Goal: Task Accomplishment & Management: Use online tool/utility

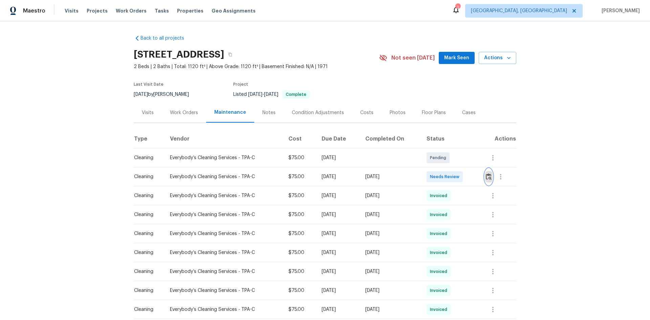
click at [485, 179] on button "button" at bounding box center [489, 177] width 8 height 16
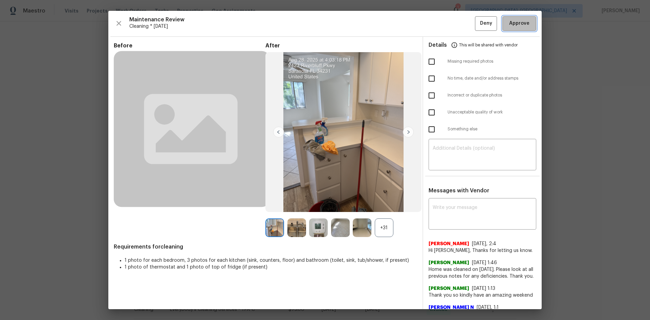
click at [513, 28] on button "Approve" at bounding box center [520, 23] width 34 height 15
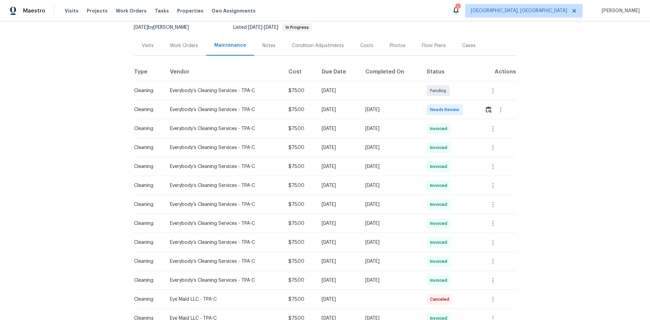
scroll to position [68, 0]
click at [462, 110] on button "button" at bounding box center [489, 109] width 8 height 16
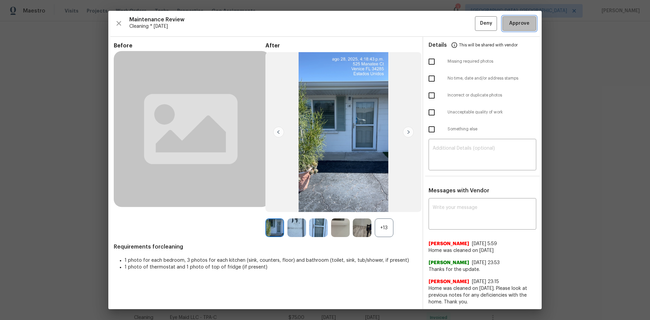
click at [462, 24] on span "Approve" at bounding box center [519, 23] width 20 height 8
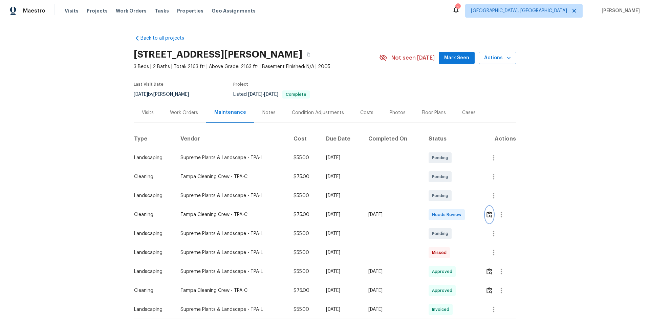
click at [488, 214] on img "button" at bounding box center [490, 214] width 6 height 6
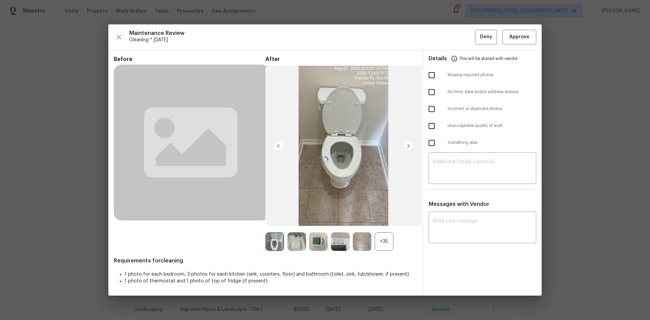
click at [517, 50] on div "Details This will be shared with vendor" at bounding box center [483, 58] width 108 height 16
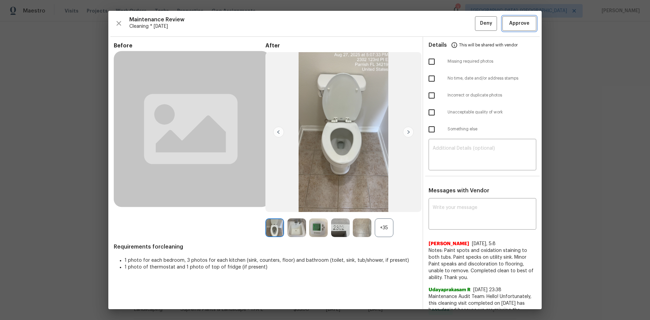
click at [521, 27] on span "Approve" at bounding box center [519, 23] width 20 height 8
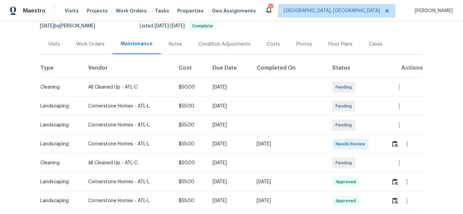
scroll to position [135, 0]
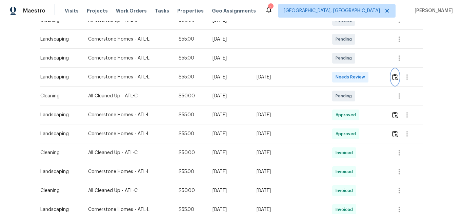
click at [394, 78] on img "button" at bounding box center [395, 77] width 6 height 6
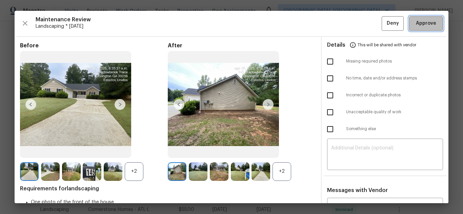
click at [416, 25] on span "Approve" at bounding box center [426, 23] width 20 height 8
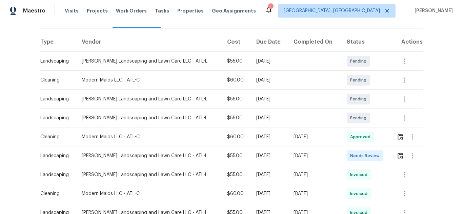
scroll to position [102, 0]
click at [399, 152] on img "button" at bounding box center [400, 155] width 6 height 6
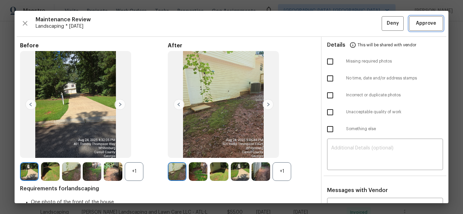
click at [415, 19] on button "Approve" at bounding box center [426, 23] width 34 height 15
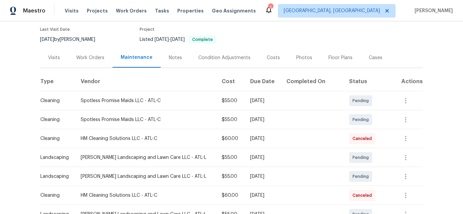
scroll to position [135, 0]
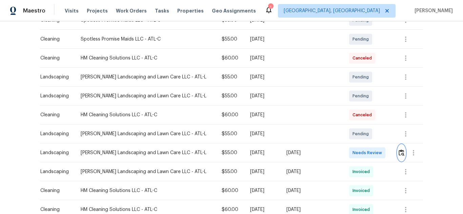
click at [398, 154] on img "button" at bounding box center [401, 153] width 6 height 6
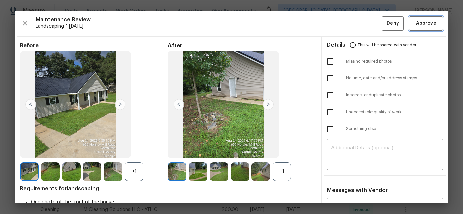
click at [435, 25] on button "Approve" at bounding box center [426, 23] width 34 height 15
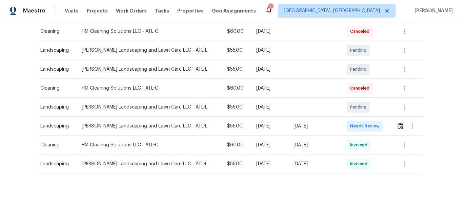
scroll to position [167, 0]
click at [397, 123] on img "button" at bounding box center [400, 126] width 6 height 6
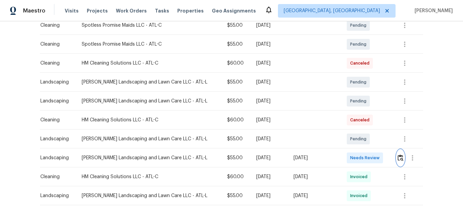
scroll to position [135, 0]
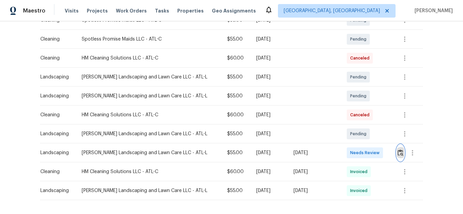
click at [399, 157] on button "button" at bounding box center [400, 153] width 8 height 16
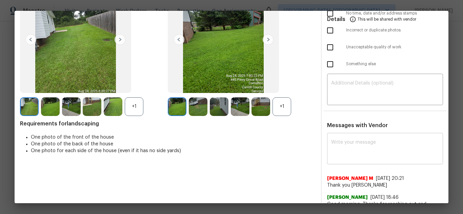
scroll to position [68, 0]
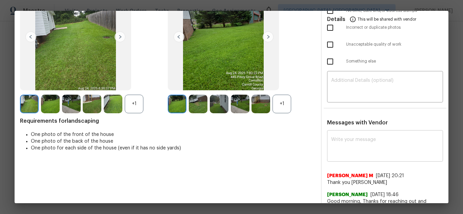
click at [360, 148] on textarea at bounding box center [385, 147] width 108 height 19
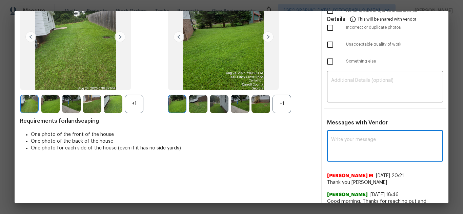
paste textarea "Maintenance Audit Team: Hello! Unfortunately, this Landscaping visit completed …"
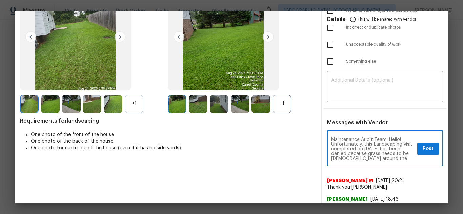
scroll to position [76, 0]
type textarea "Maintenance Audit Team: Hello! Unfortunately, this Landscaping visit completed …"
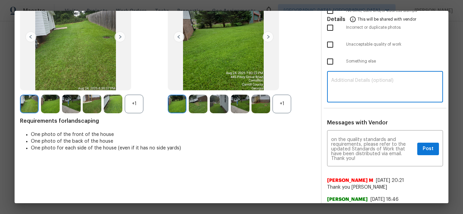
click at [371, 94] on textarea at bounding box center [385, 87] width 108 height 19
paste textarea "Maintenance Audit Team: Hello! Unfortunately, this Landscaping visit completed …"
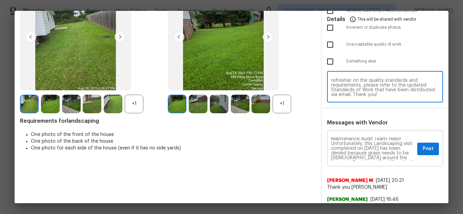
scroll to position [0, 0]
type textarea "Maintenance Audit Team: Hello! Unfortunately, this Landscaping visit completed …"
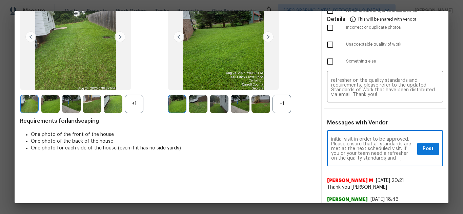
scroll to position [54, 0]
click at [427, 151] on span "Post" at bounding box center [427, 149] width 11 height 8
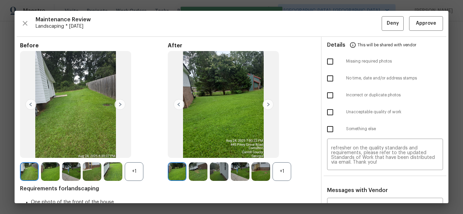
scroll to position [0, 0]
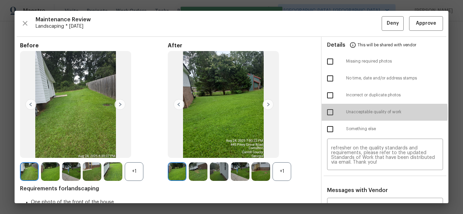
click at [331, 113] on input "checkbox" at bounding box center [330, 112] width 14 height 14
checkbox input "true"
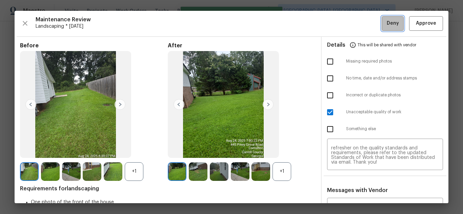
click at [386, 25] on span "Deny" at bounding box center [392, 23] width 12 height 8
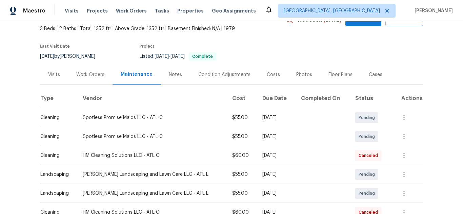
scroll to position [34, 0]
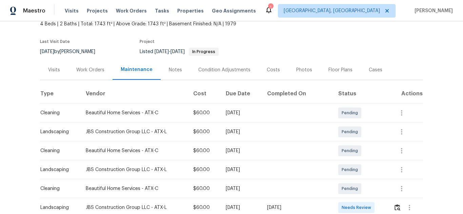
scroll to position [135, 0]
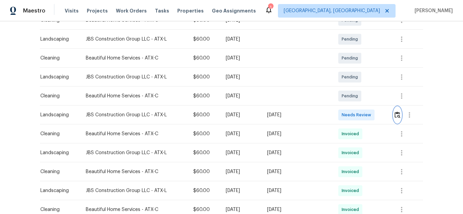
click at [394, 117] on img "button" at bounding box center [397, 115] width 6 height 6
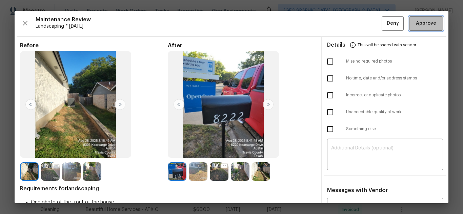
click at [417, 26] on span "Approve" at bounding box center [426, 23] width 20 height 8
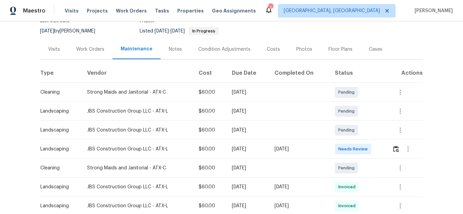
scroll to position [68, 0]
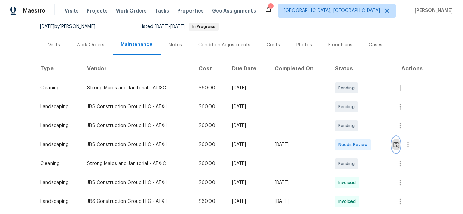
click at [395, 144] on img "button" at bounding box center [396, 145] width 6 height 6
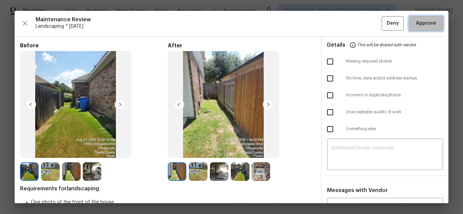
click at [422, 24] on span "Approve" at bounding box center [426, 23] width 20 height 8
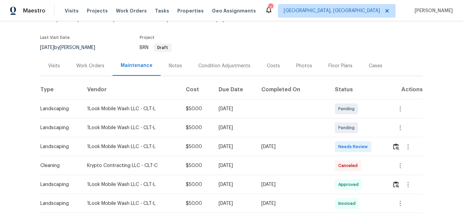
scroll to position [68, 0]
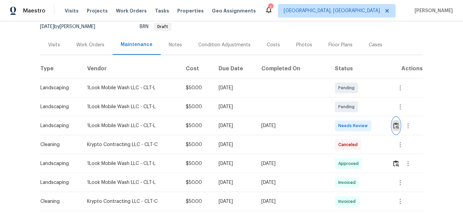
click at [393, 126] on img "button" at bounding box center [396, 126] width 6 height 6
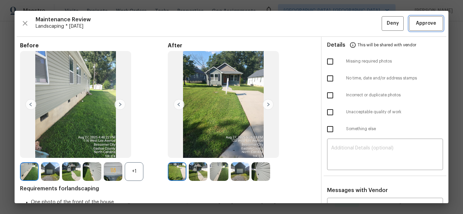
click at [416, 24] on span "Approve" at bounding box center [426, 23] width 20 height 8
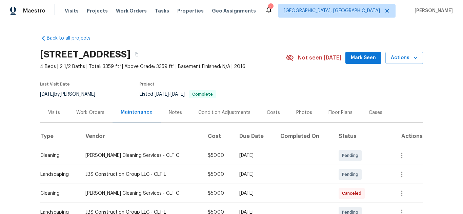
scroll to position [68, 0]
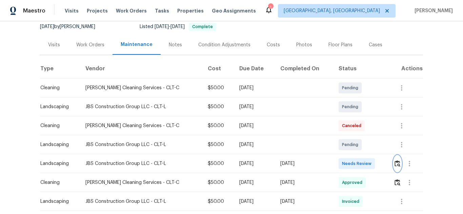
click at [395, 163] on img "button" at bounding box center [397, 164] width 6 height 6
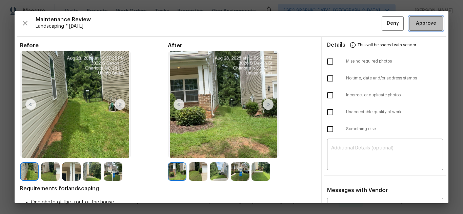
click at [418, 20] on span "Approve" at bounding box center [426, 23] width 20 height 8
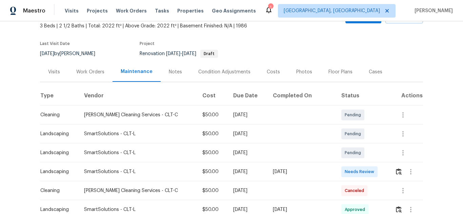
scroll to position [102, 0]
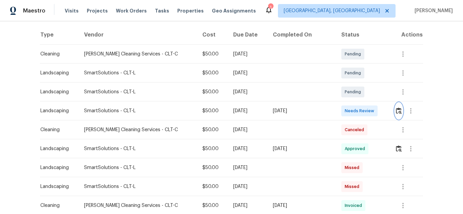
click at [397, 112] on img "button" at bounding box center [399, 111] width 6 height 6
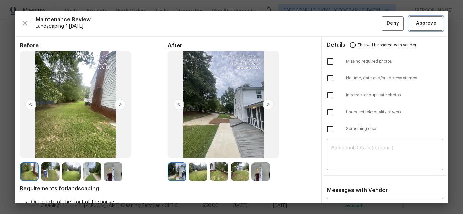
click at [409, 23] on button "Approve" at bounding box center [426, 23] width 34 height 15
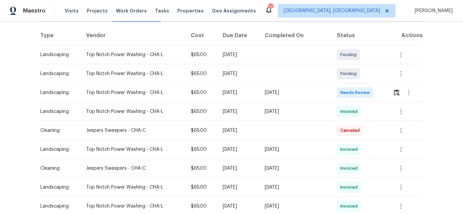
scroll to position [102, 0]
click at [395, 89] on img "button" at bounding box center [397, 92] width 6 height 6
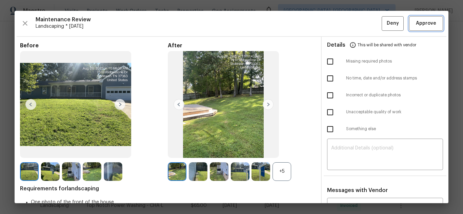
click at [416, 23] on span "Approve" at bounding box center [426, 23] width 20 height 8
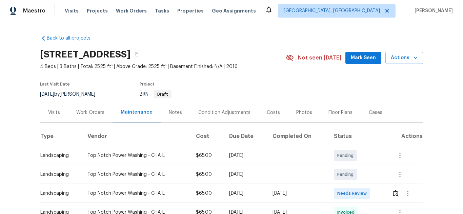
scroll to position [34, 0]
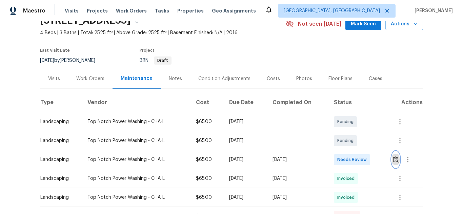
click at [394, 153] on button "button" at bounding box center [396, 160] width 8 height 16
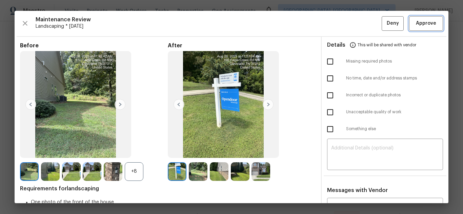
click at [416, 23] on span "Approve" at bounding box center [426, 23] width 20 height 8
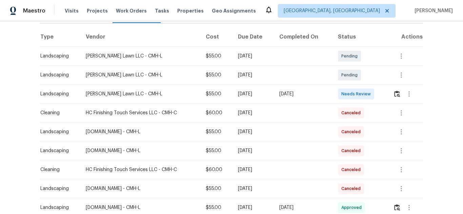
scroll to position [135, 0]
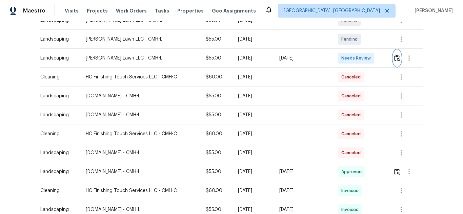
click at [397, 59] on img "button" at bounding box center [397, 58] width 6 height 6
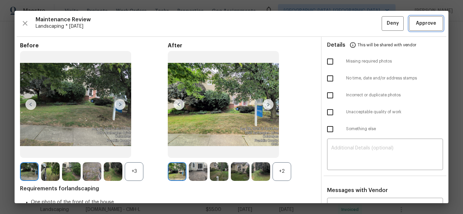
drag, startPoint x: 420, startPoint y: 21, endPoint x: 357, endPoint y: 0, distance: 66.0
click at [420, 21] on span "Approve" at bounding box center [426, 23] width 20 height 8
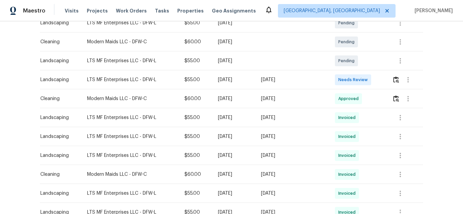
scroll to position [135, 0]
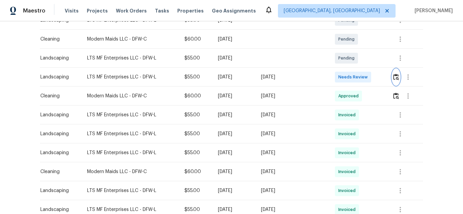
click at [395, 75] on img "button" at bounding box center [396, 77] width 6 height 6
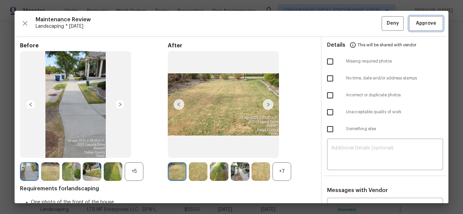
click at [427, 27] on span "Approve" at bounding box center [426, 23] width 20 height 8
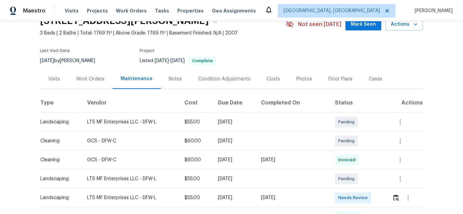
scroll to position [68, 0]
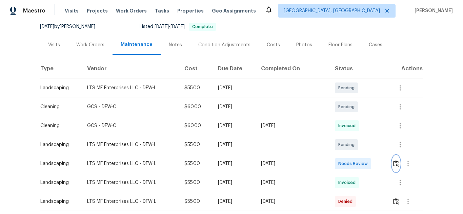
click at [393, 167] on img "button" at bounding box center [396, 164] width 6 height 6
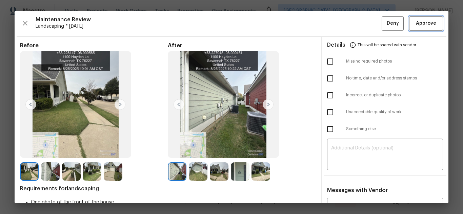
click at [422, 20] on span "Approve" at bounding box center [426, 23] width 20 height 8
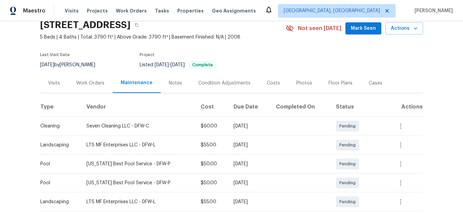
scroll to position [102, 0]
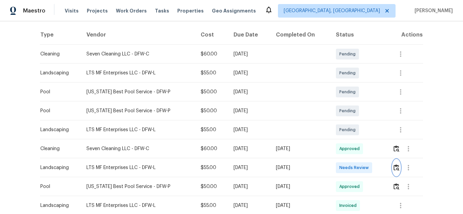
click at [392, 168] on button "button" at bounding box center [396, 168] width 8 height 16
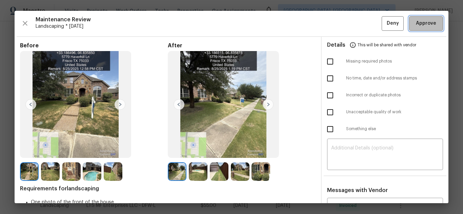
click at [416, 24] on span "Approve" at bounding box center [426, 23] width 20 height 8
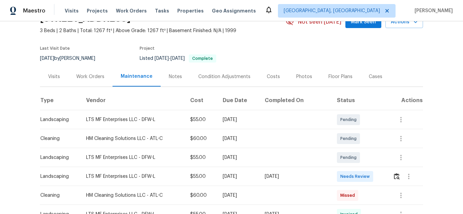
scroll to position [102, 0]
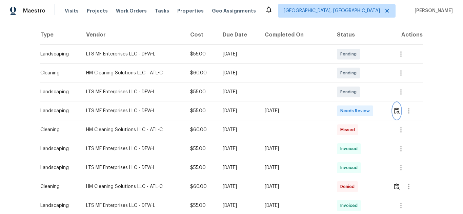
click at [393, 106] on button "button" at bounding box center [397, 111] width 8 height 16
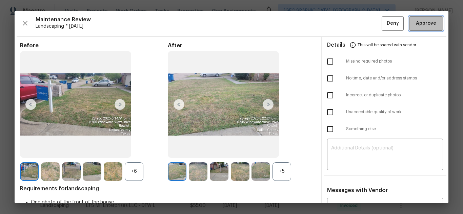
click at [424, 24] on span "Approve" at bounding box center [426, 23] width 20 height 8
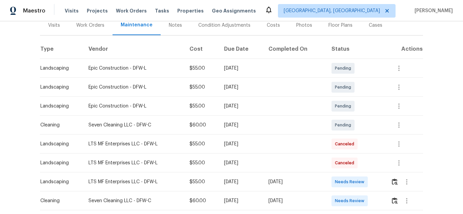
scroll to position [135, 0]
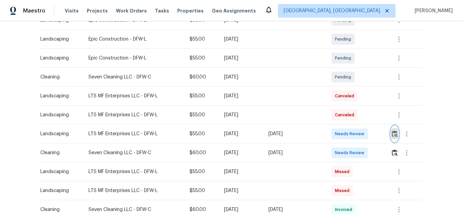
click at [393, 134] on img "button" at bounding box center [395, 134] width 6 height 6
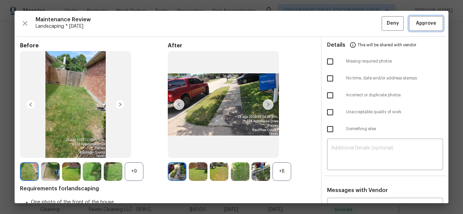
click at [422, 24] on span "Approve" at bounding box center [426, 23] width 20 height 8
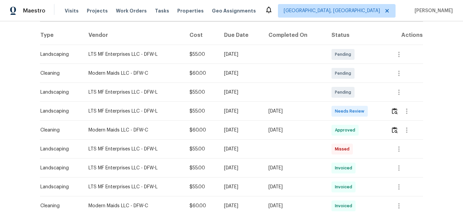
scroll to position [102, 0]
click at [394, 111] on img "button" at bounding box center [395, 111] width 6 height 6
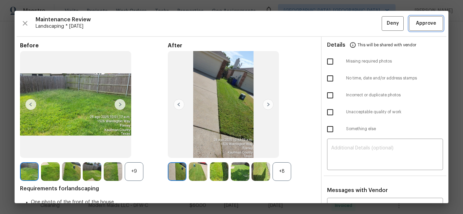
click at [416, 23] on span "Approve" at bounding box center [426, 23] width 20 height 8
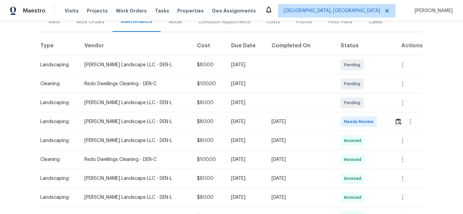
scroll to position [102, 0]
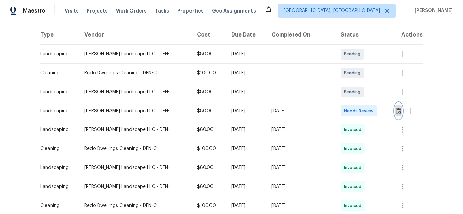
click at [395, 111] on img "button" at bounding box center [398, 111] width 6 height 6
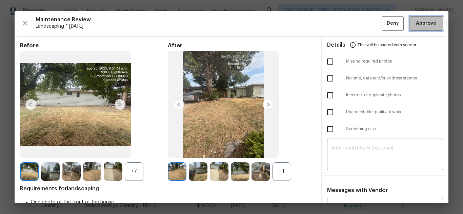
drag, startPoint x: 421, startPoint y: 23, endPoint x: 289, endPoint y: 1, distance: 134.0
click at [421, 23] on span "Approve" at bounding box center [426, 23] width 20 height 8
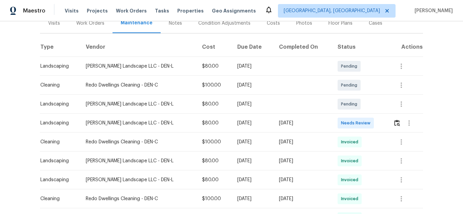
scroll to position [102, 0]
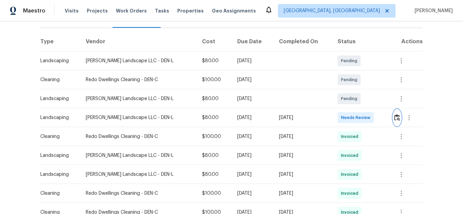
click at [394, 114] on img "button" at bounding box center [397, 117] width 6 height 6
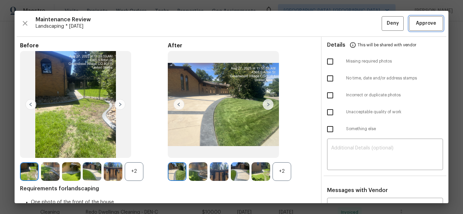
click at [428, 25] on span "Approve" at bounding box center [426, 23] width 20 height 8
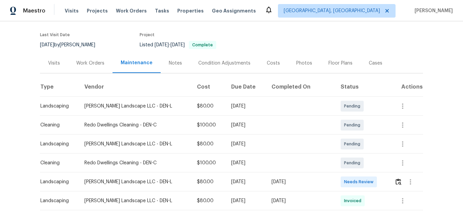
scroll to position [102, 0]
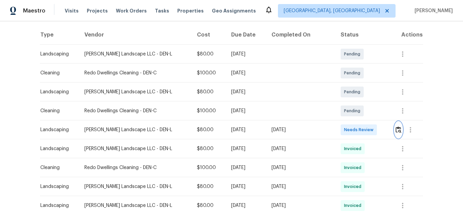
click at [396, 124] on button "button" at bounding box center [398, 130] width 8 height 16
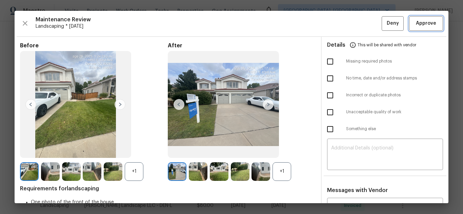
click at [419, 22] on span "Approve" at bounding box center [426, 23] width 20 height 8
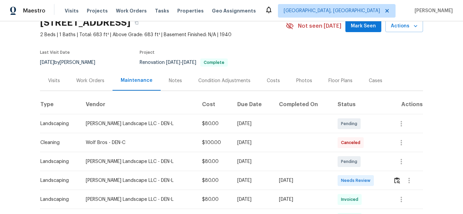
scroll to position [102, 0]
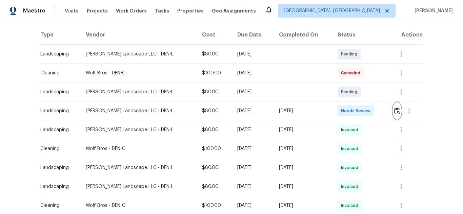
click at [395, 108] on img "button" at bounding box center [397, 111] width 6 height 6
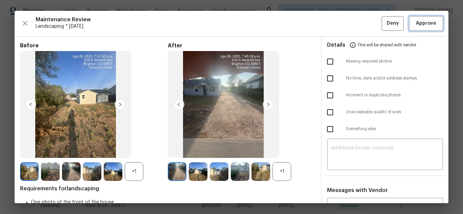
click at [423, 25] on span "Approve" at bounding box center [426, 23] width 20 height 8
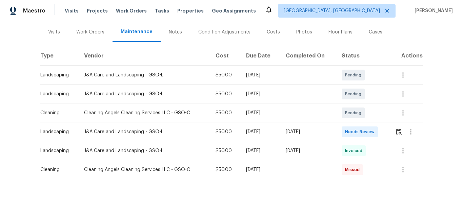
scroll to position [91, 0]
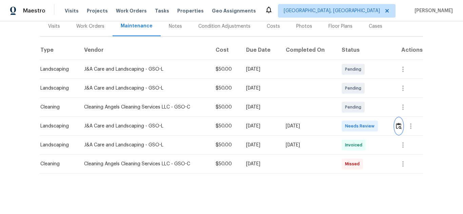
click at [396, 123] on img "button" at bounding box center [399, 126] width 6 height 6
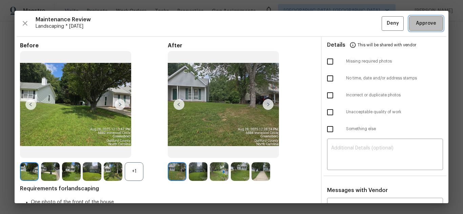
click at [425, 23] on span "Approve" at bounding box center [426, 23] width 20 height 8
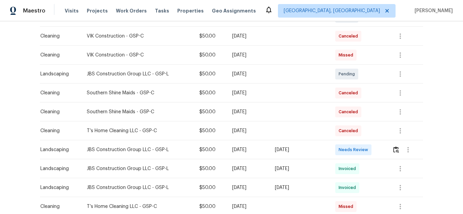
scroll to position [169, 0]
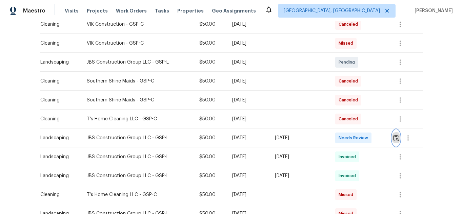
click at [393, 135] on img "button" at bounding box center [396, 138] width 6 height 6
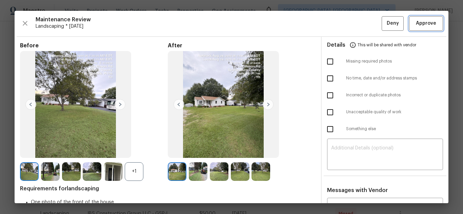
click at [419, 21] on span "Approve" at bounding box center [426, 23] width 20 height 8
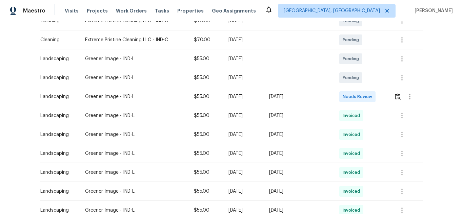
scroll to position [135, 0]
click at [398, 97] on img "button" at bounding box center [398, 96] width 6 height 6
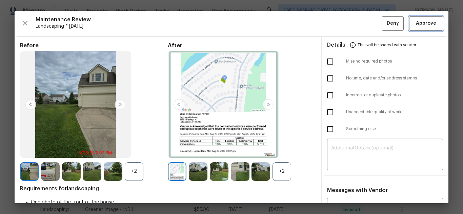
click at [432, 28] on button "Approve" at bounding box center [426, 23] width 34 height 15
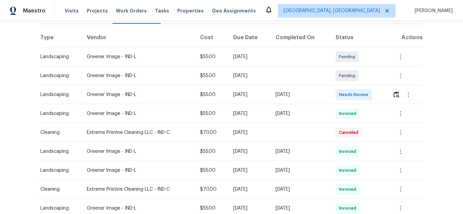
scroll to position [102, 0]
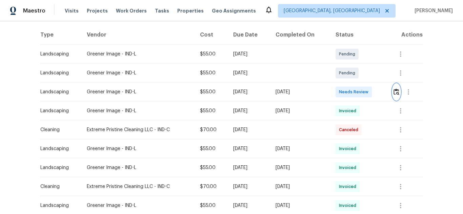
click at [394, 92] on img "button" at bounding box center [396, 92] width 6 height 6
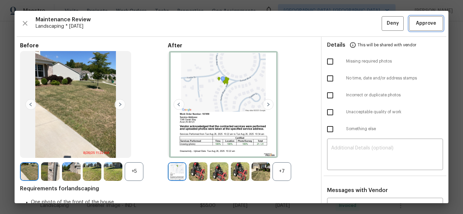
click at [416, 22] on span "Approve" at bounding box center [426, 23] width 20 height 8
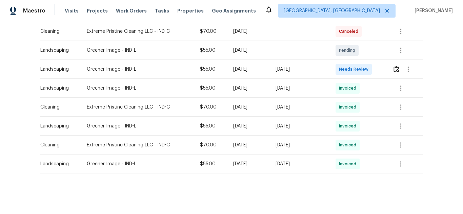
scroll to position [148, 0]
click at [397, 66] on img "button" at bounding box center [396, 69] width 6 height 6
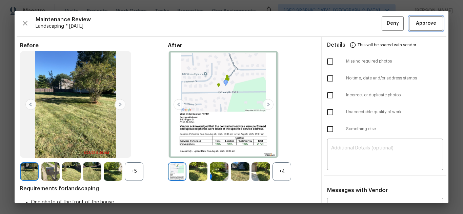
click at [417, 27] on span "Approve" at bounding box center [426, 23] width 20 height 8
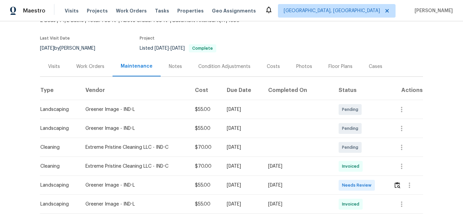
scroll to position [102, 0]
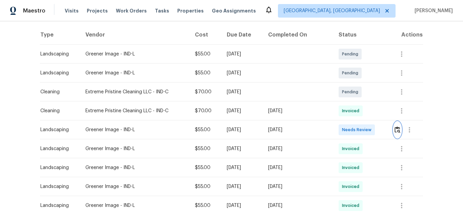
click at [394, 124] on button "button" at bounding box center [397, 130] width 8 height 16
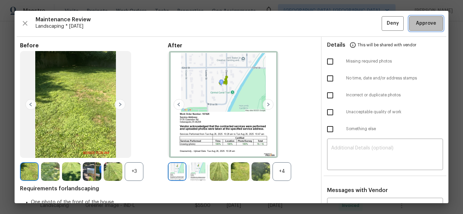
click at [418, 28] on button "Approve" at bounding box center [426, 23] width 34 height 15
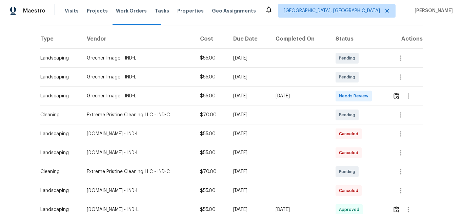
scroll to position [102, 0]
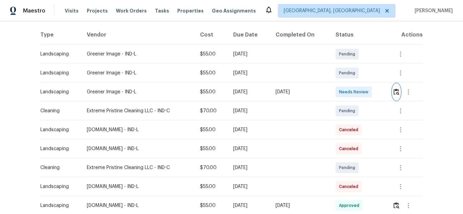
click at [394, 89] on img "button" at bounding box center [396, 92] width 6 height 6
click at [396, 92] on img "button" at bounding box center [396, 92] width 6 height 6
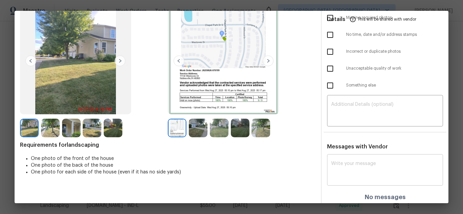
scroll to position [46, 0]
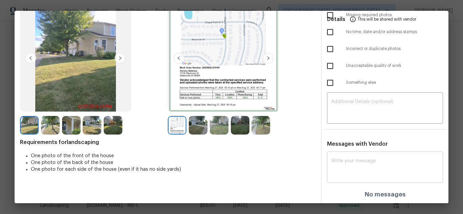
click at [361, 157] on div "x ​" at bounding box center [385, 168] width 116 height 30
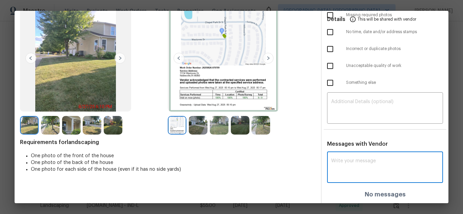
paste textarea "Maintenance Audit Team: Hello! Unfortunately, this landscaping visit completed …"
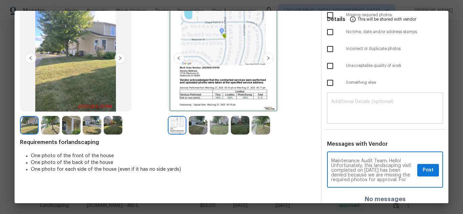
scroll to position [81, 0]
type textarea "Maintenance Audit Team: Hello! Unfortunately, this landscaping visit completed …"
click at [360, 105] on textarea at bounding box center [385, 109] width 108 height 19
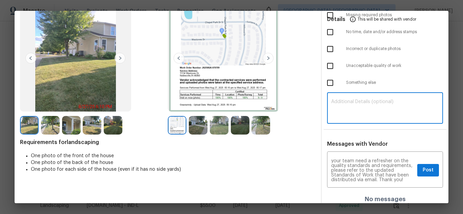
paste textarea "Maintenance Audit Team: Hello! Unfortunately, this landscaping visit completed …"
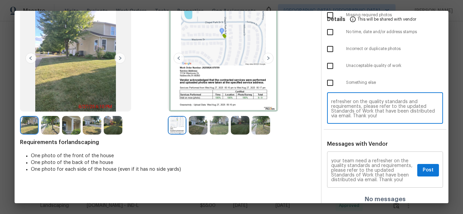
scroll to position [0, 0]
type textarea "Maintenance Audit Team: Hello! Unfortunately, this landscaping visit completed …"
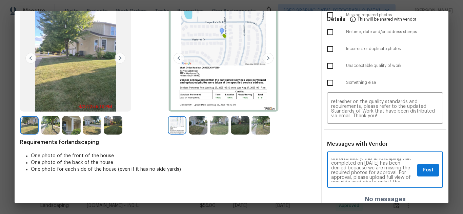
scroll to position [14, 0]
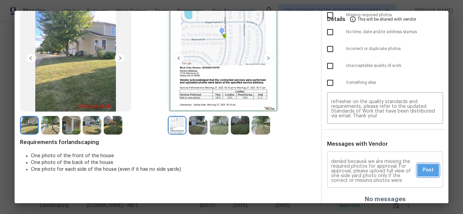
click at [426, 169] on span "Post" at bounding box center [427, 170] width 11 height 8
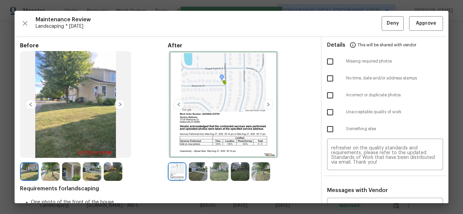
scroll to position [0, 0]
click at [327, 60] on input "checkbox" at bounding box center [330, 62] width 14 height 14
checkbox input "true"
click at [393, 26] on button "Deny" at bounding box center [392, 23] width 22 height 15
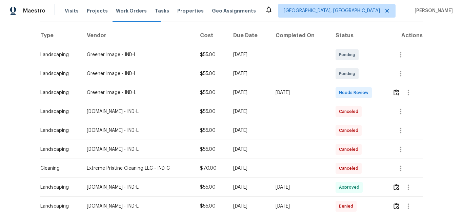
scroll to position [102, 0]
click at [395, 90] on img "button" at bounding box center [396, 92] width 6 height 6
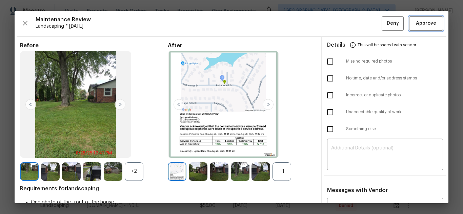
click at [417, 25] on span "Approve" at bounding box center [426, 23] width 20 height 8
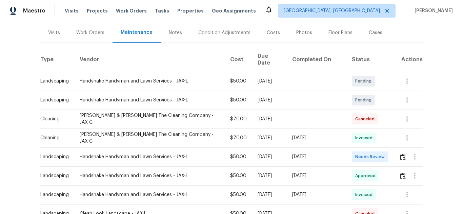
scroll to position [102, 0]
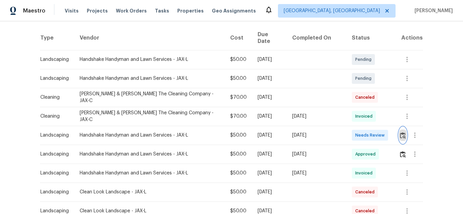
click at [400, 132] on img "button" at bounding box center [403, 135] width 6 height 6
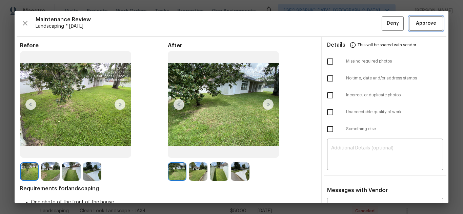
click at [417, 22] on span "Approve" at bounding box center [426, 23] width 20 height 8
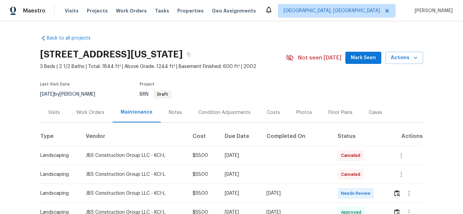
scroll to position [68, 0]
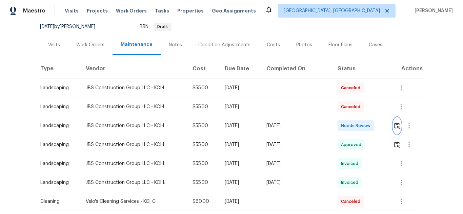
click at [395, 125] on img "button" at bounding box center [397, 126] width 6 height 6
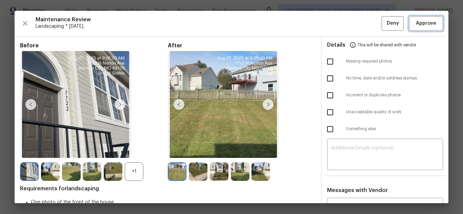
click at [422, 27] on span "Approve" at bounding box center [426, 23] width 20 height 8
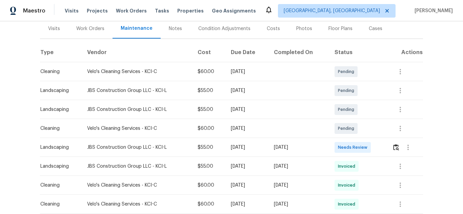
scroll to position [102, 0]
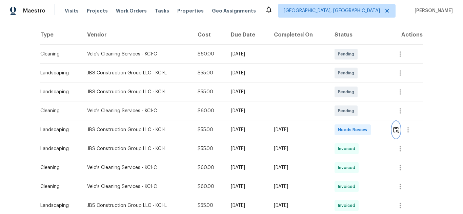
click at [392, 131] on button "button" at bounding box center [396, 130] width 8 height 16
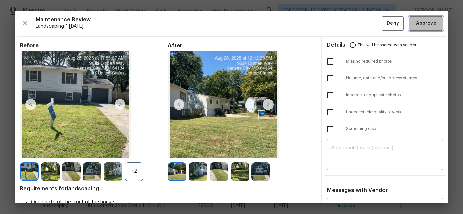
click at [430, 20] on span "Approve" at bounding box center [426, 23] width 20 height 8
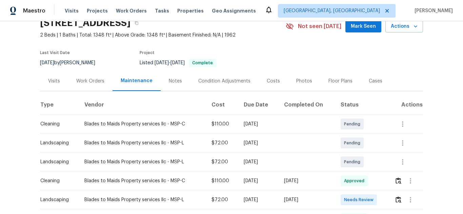
scroll to position [68, 0]
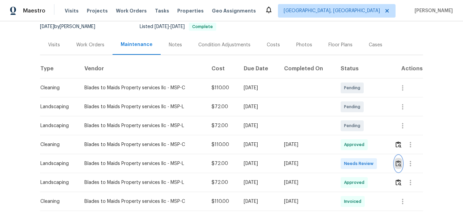
click at [398, 163] on img "button" at bounding box center [398, 164] width 6 height 6
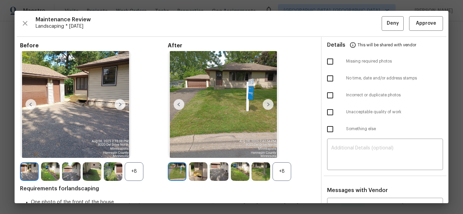
click at [426, 31] on div "Maintenance Review Landscaping * Mon, Aug 25 Deny Approve Before +8 After +8 Re…" at bounding box center [232, 107] width 434 height 193
click at [417, 23] on span "Approve" at bounding box center [426, 23] width 20 height 8
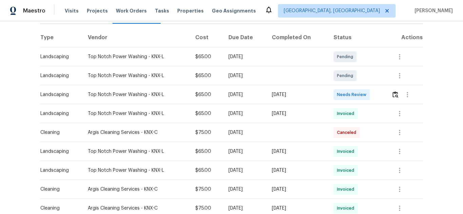
scroll to position [102, 0]
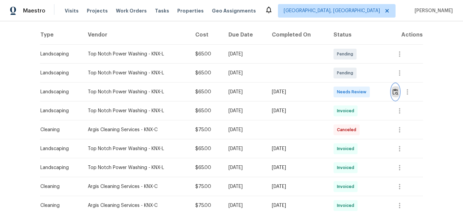
click at [395, 92] on img "button" at bounding box center [395, 92] width 6 height 6
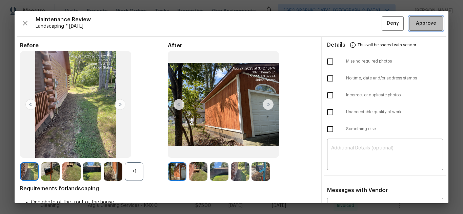
click at [424, 23] on span "Approve" at bounding box center [426, 23] width 20 height 8
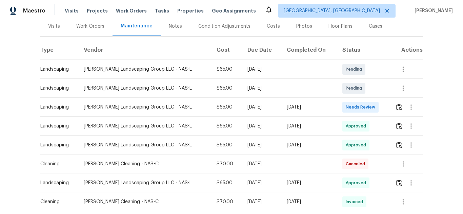
scroll to position [102, 0]
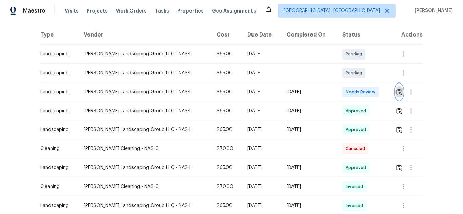
click at [398, 92] on img "button" at bounding box center [399, 92] width 6 height 6
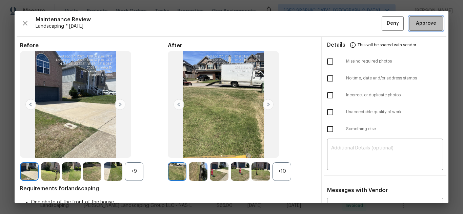
click at [416, 24] on span "Approve" at bounding box center [426, 23] width 20 height 8
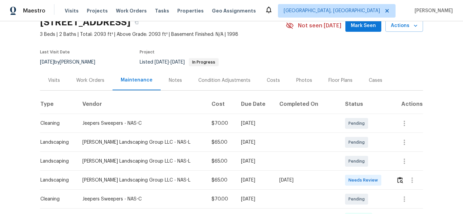
scroll to position [102, 0]
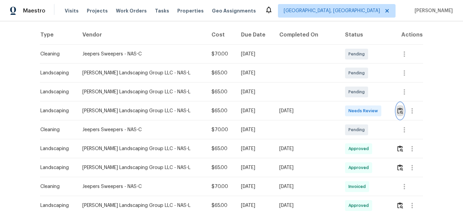
click at [397, 111] on img "button" at bounding box center [400, 111] width 6 height 6
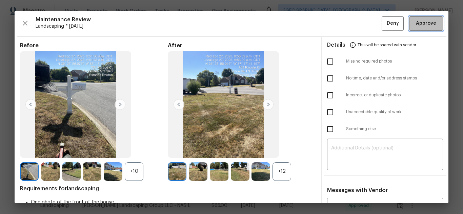
click at [414, 21] on span "Approve" at bounding box center [425, 23] width 23 height 8
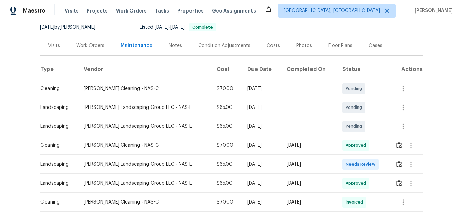
scroll to position [68, 0]
click at [399, 164] on button "button" at bounding box center [399, 164] width 8 height 16
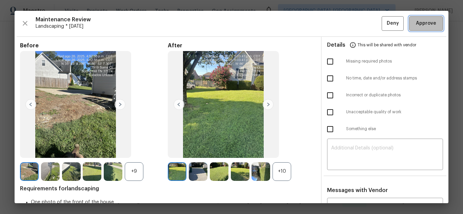
click at [422, 20] on span "Approve" at bounding box center [426, 23] width 20 height 8
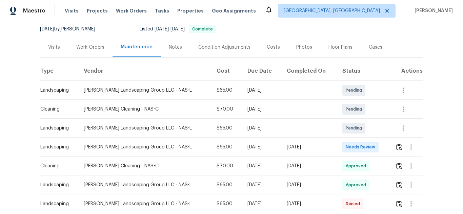
scroll to position [68, 0]
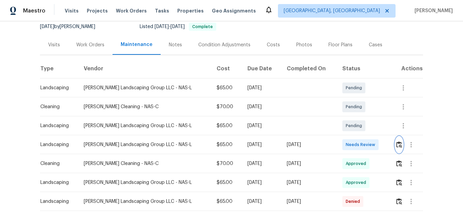
click at [396, 142] on img "button" at bounding box center [399, 145] width 6 height 6
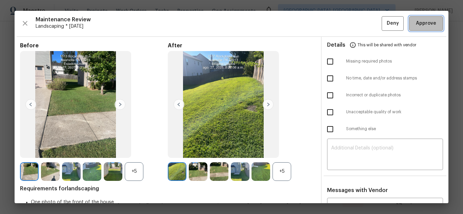
click at [428, 22] on span "Approve" at bounding box center [426, 23] width 20 height 8
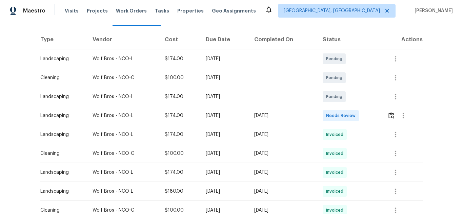
scroll to position [102, 0]
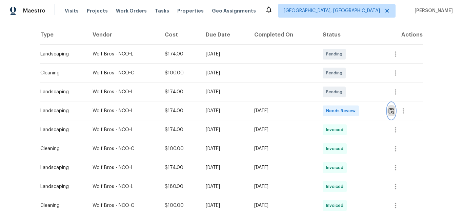
click at [392, 107] on button "button" at bounding box center [391, 111] width 8 height 16
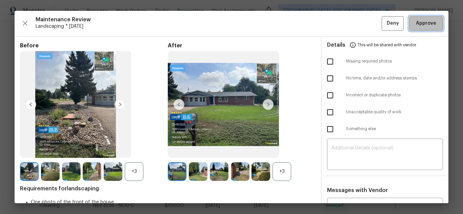
click at [409, 27] on button "Approve" at bounding box center [426, 23] width 34 height 15
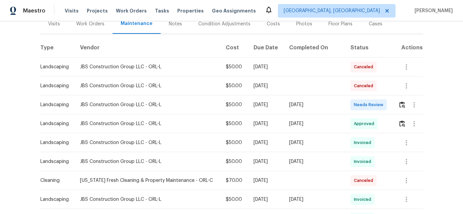
scroll to position [102, 0]
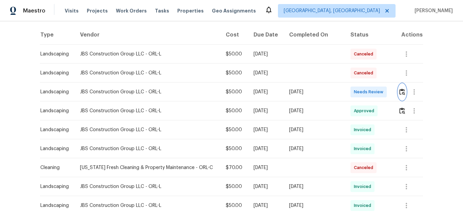
click at [399, 92] on img "button" at bounding box center [402, 92] width 6 height 6
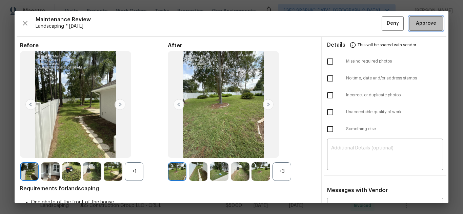
click at [424, 18] on button "Approve" at bounding box center [426, 23] width 34 height 15
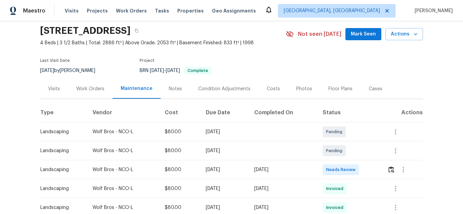
scroll to position [34, 0]
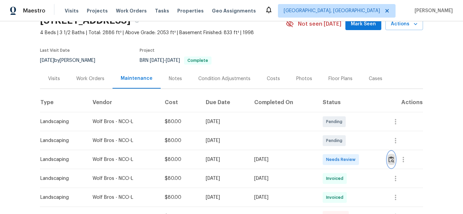
click at [392, 156] on button "button" at bounding box center [391, 160] width 8 height 16
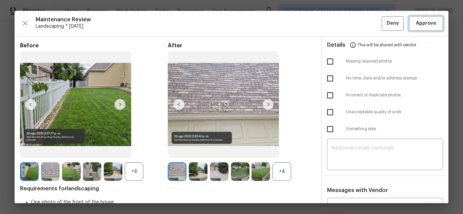
drag, startPoint x: 411, startPoint y: 23, endPoint x: 397, endPoint y: 11, distance: 18.0
click at [416, 23] on span "Approve" at bounding box center [426, 23] width 20 height 8
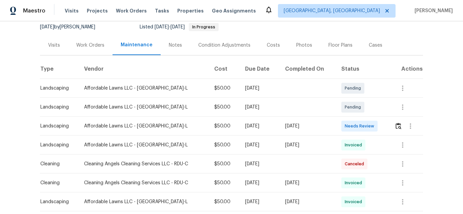
scroll to position [68, 0]
click at [395, 128] on img "button" at bounding box center [398, 126] width 6 height 6
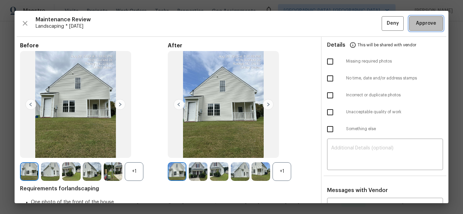
click at [425, 27] on span "Approve" at bounding box center [426, 23] width 20 height 8
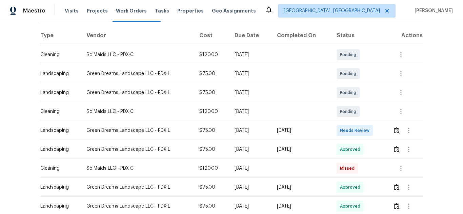
scroll to position [102, 0]
click at [394, 133] on img "button" at bounding box center [397, 130] width 6 height 6
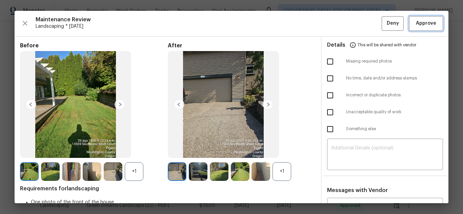
click at [422, 27] on span "Approve" at bounding box center [426, 23] width 20 height 8
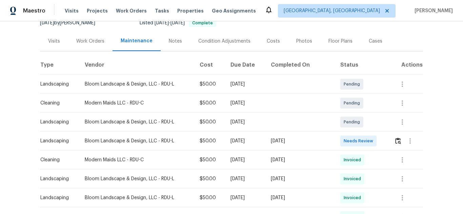
scroll to position [102, 0]
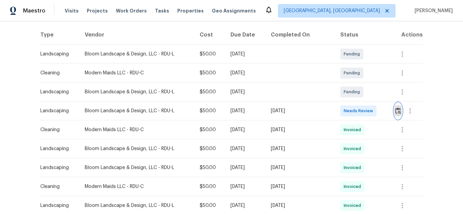
click at [395, 110] on img "button" at bounding box center [398, 111] width 6 height 6
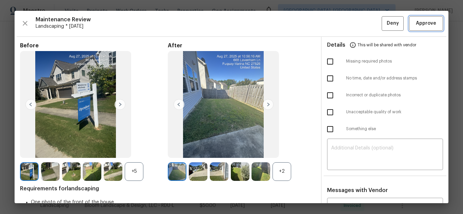
click at [431, 20] on span "Approve" at bounding box center [425, 23] width 23 height 8
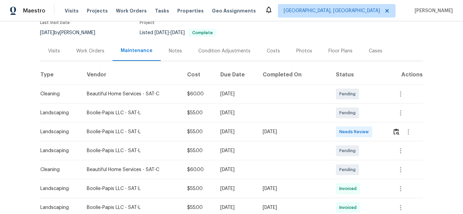
scroll to position [68, 0]
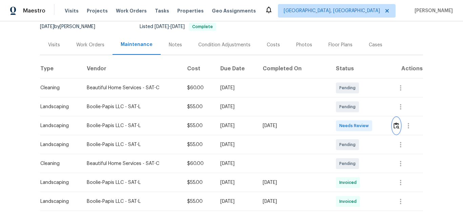
click at [392, 127] on button "button" at bounding box center [396, 126] width 8 height 16
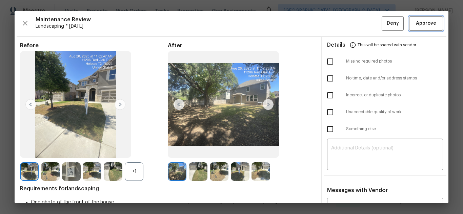
click at [424, 21] on span "Approve" at bounding box center [426, 23] width 20 height 8
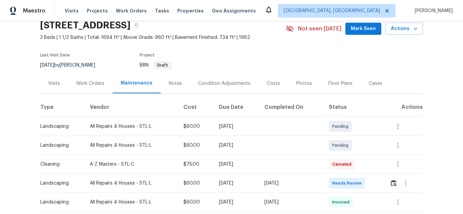
scroll to position [68, 0]
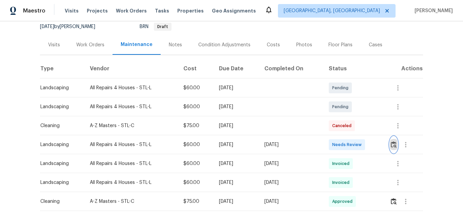
click at [391, 147] on img "button" at bounding box center [394, 145] width 6 height 6
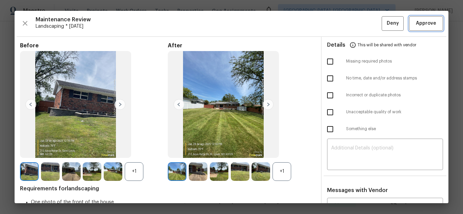
click at [417, 20] on span "Approve" at bounding box center [426, 23] width 20 height 8
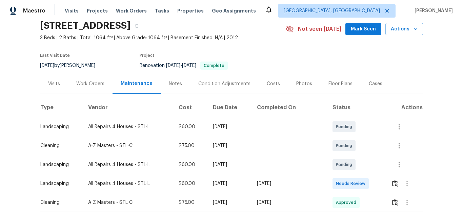
scroll to position [68, 0]
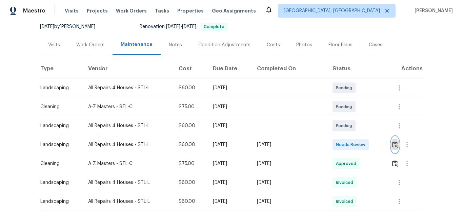
click at [395, 146] on img "button" at bounding box center [395, 145] width 6 height 6
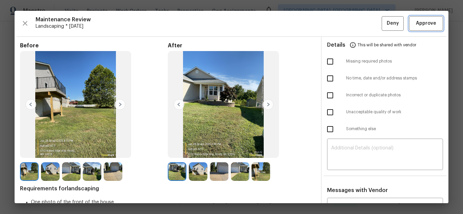
click at [420, 23] on span "Approve" at bounding box center [426, 23] width 20 height 8
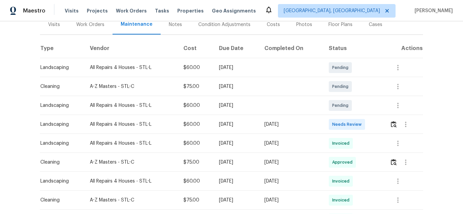
scroll to position [102, 0]
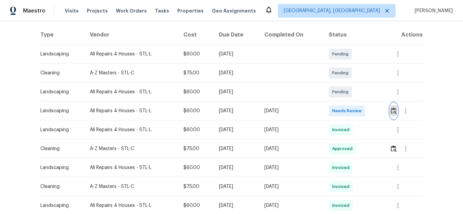
click at [393, 110] on img "button" at bounding box center [394, 111] width 6 height 6
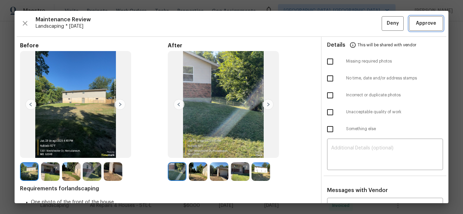
click at [414, 20] on span "Approve" at bounding box center [425, 23] width 23 height 8
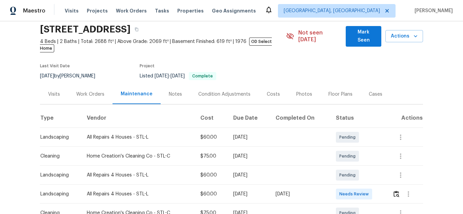
scroll to position [68, 0]
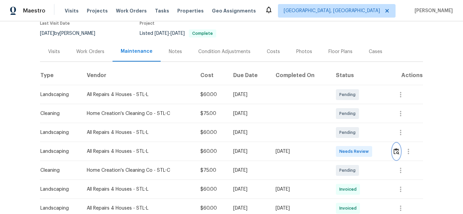
click at [395, 148] on img "button" at bounding box center [396, 151] width 6 height 6
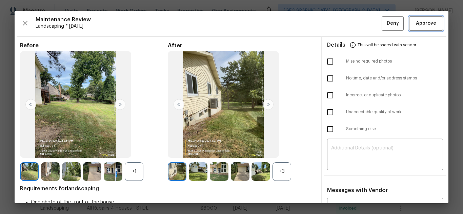
click at [416, 23] on span "Approve" at bounding box center [426, 23] width 20 height 8
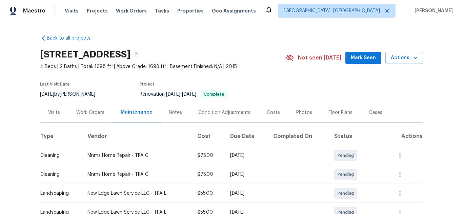
scroll to position [102, 0]
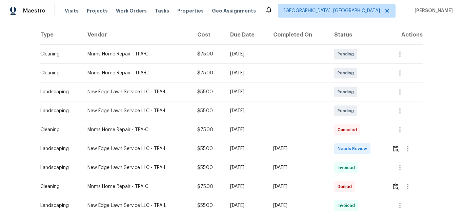
click at [390, 149] on td at bounding box center [404, 149] width 37 height 19
click at [393, 148] on img "button" at bounding box center [396, 149] width 6 height 6
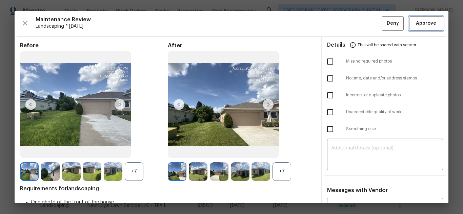
click at [423, 24] on span "Approve" at bounding box center [426, 23] width 20 height 8
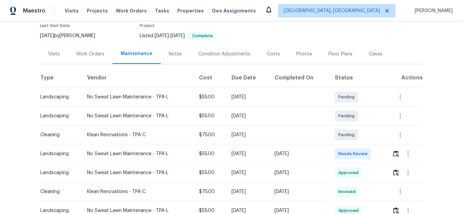
scroll to position [68, 0]
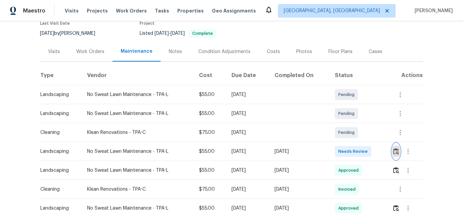
click at [395, 148] on img "button" at bounding box center [396, 151] width 6 height 6
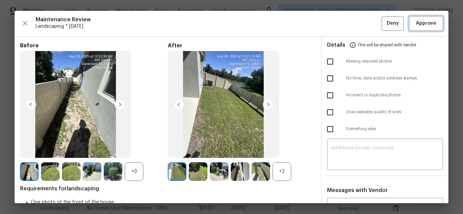
click at [422, 22] on span "Approve" at bounding box center [426, 23] width 20 height 8
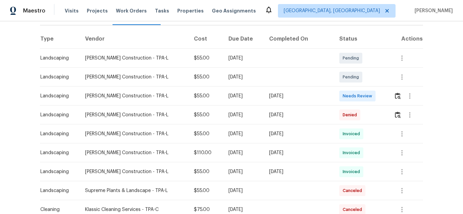
scroll to position [102, 0]
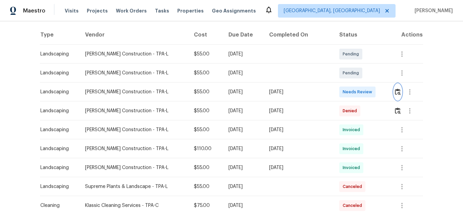
click at [395, 89] on img "button" at bounding box center [398, 92] width 6 height 6
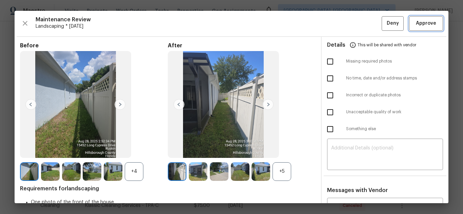
click at [416, 25] on span "Approve" at bounding box center [426, 23] width 20 height 8
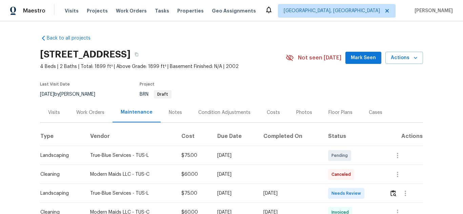
scroll to position [68, 0]
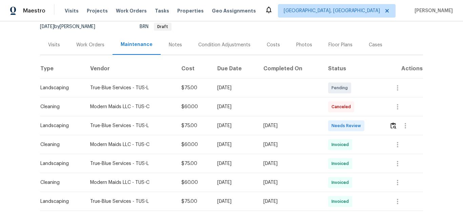
click at [388, 125] on td at bounding box center [403, 126] width 39 height 19
click at [394, 126] on img "button" at bounding box center [393, 126] width 6 height 6
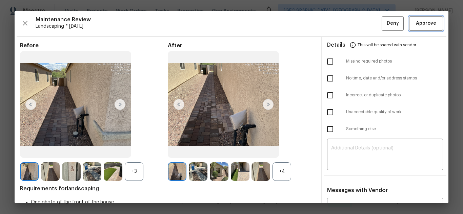
click at [418, 24] on span "Approve" at bounding box center [426, 23] width 20 height 8
